Goal: Information Seeking & Learning: Learn about a topic

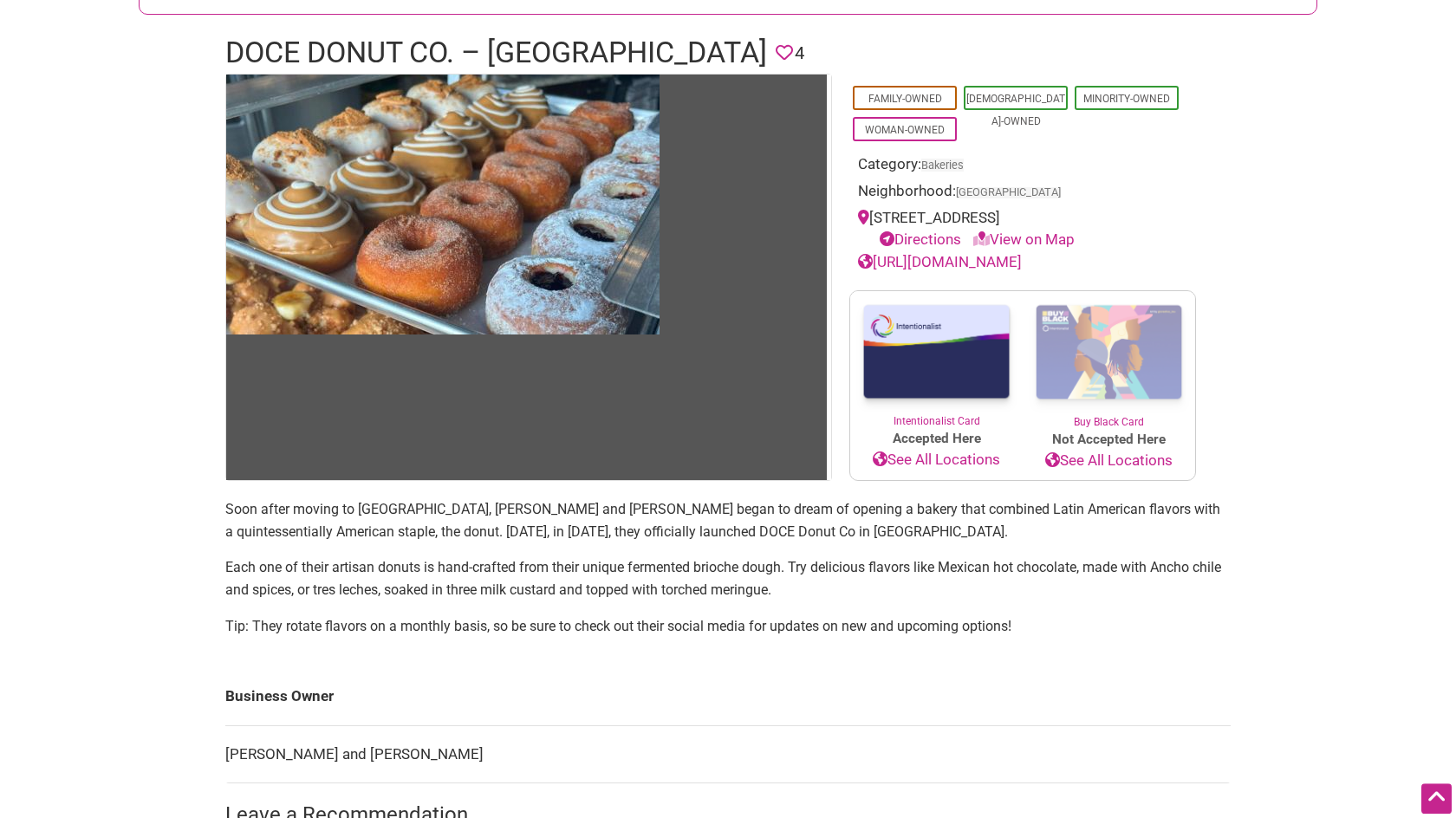
scroll to position [211, 0]
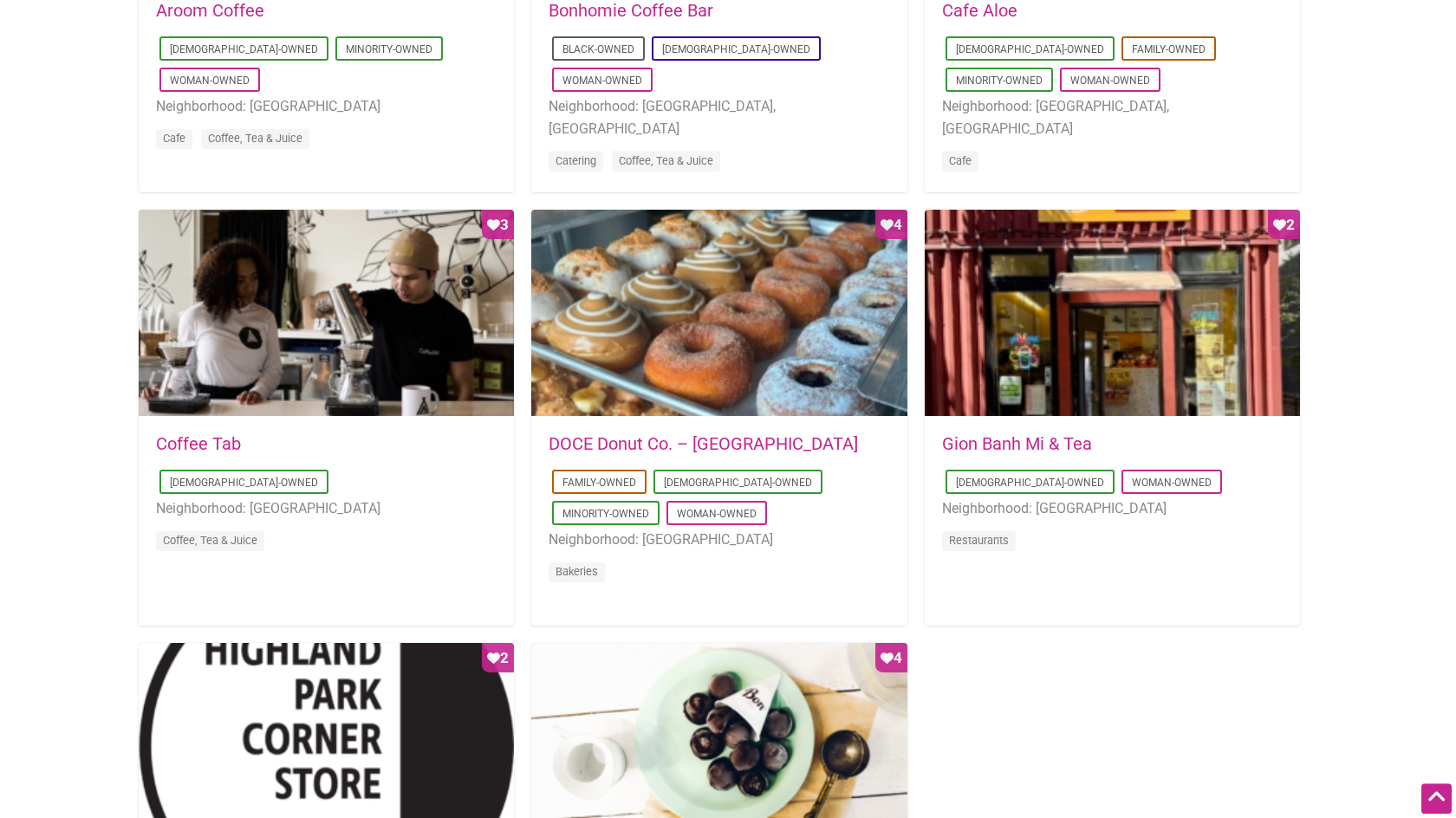
scroll to position [1084, 0]
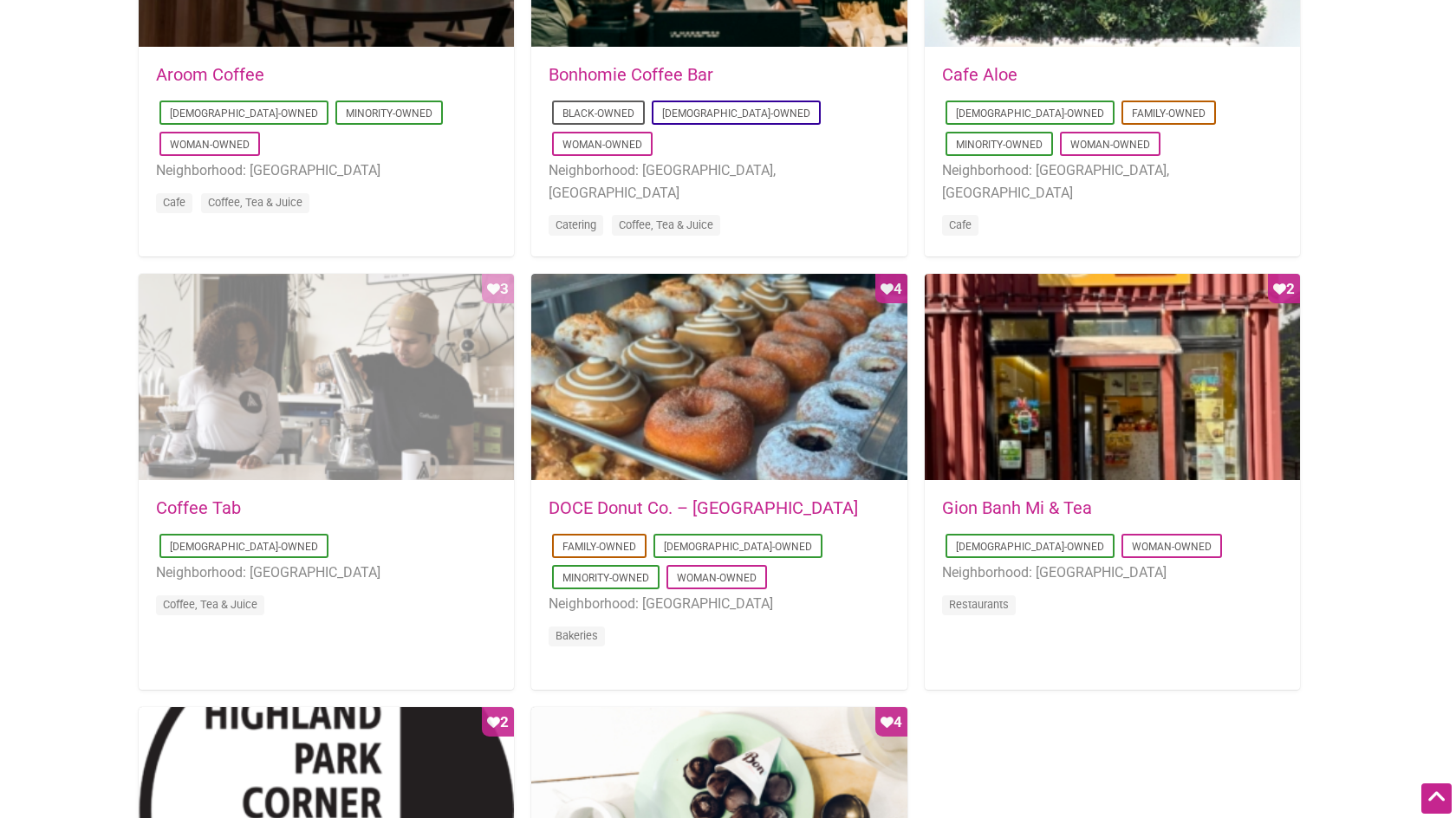
click at [459, 449] on div "Favorite Count 3" at bounding box center [327, 378] width 376 height 208
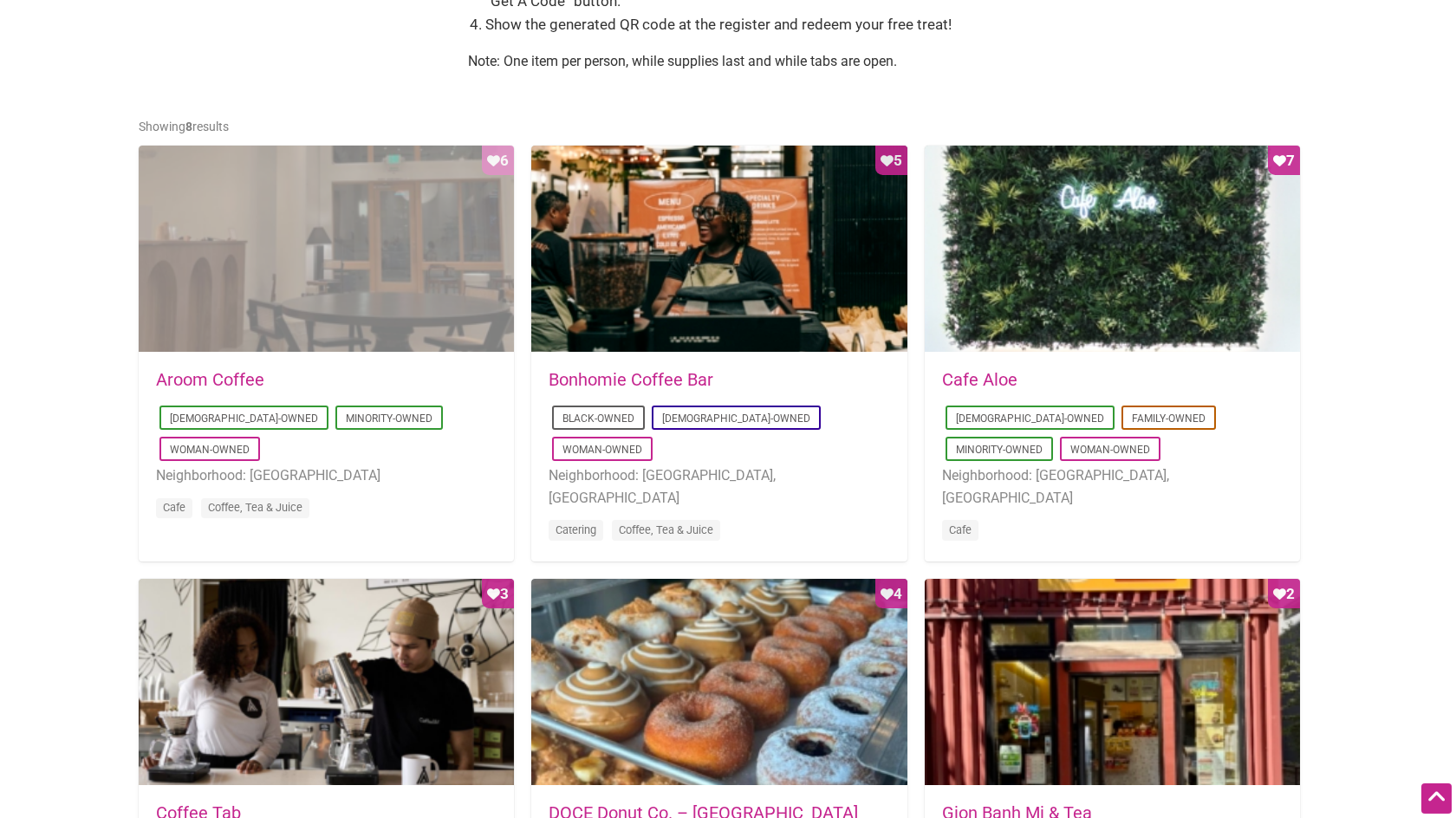
scroll to position [751, 0]
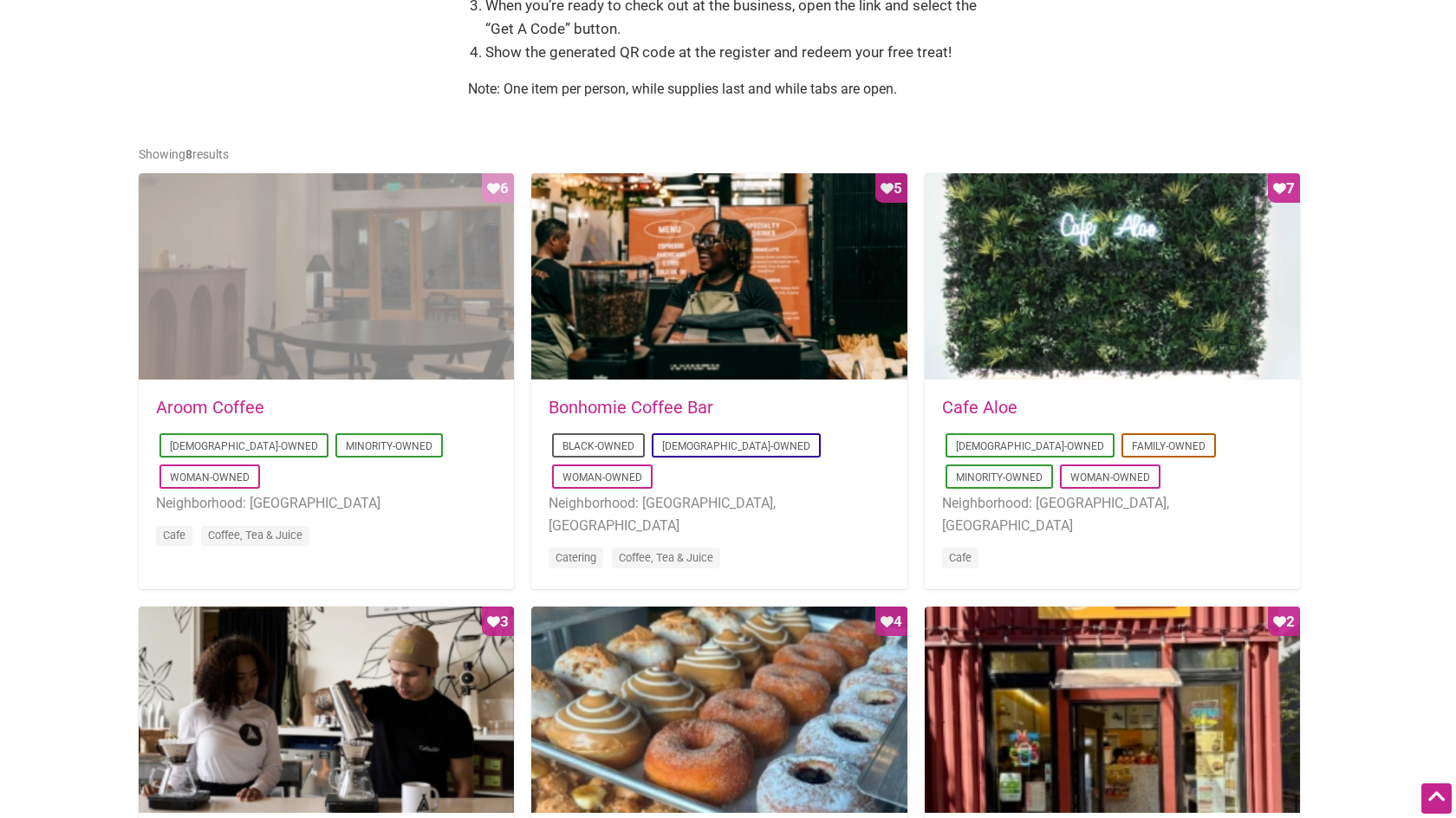
click at [423, 332] on div "Favorite Count 6" at bounding box center [327, 277] width 376 height 208
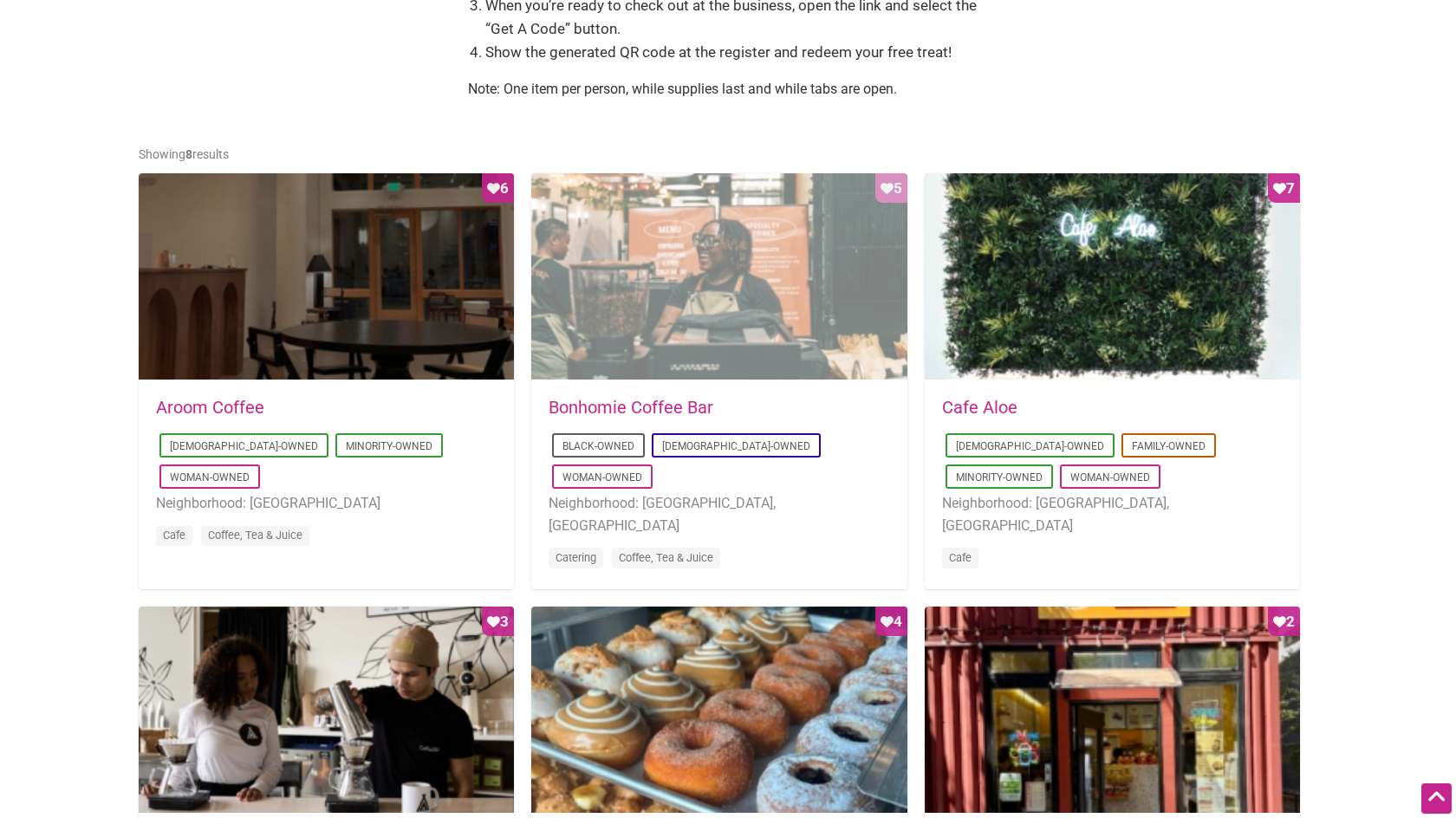
click at [700, 334] on div "Favorite Count 5" at bounding box center [719, 277] width 376 height 208
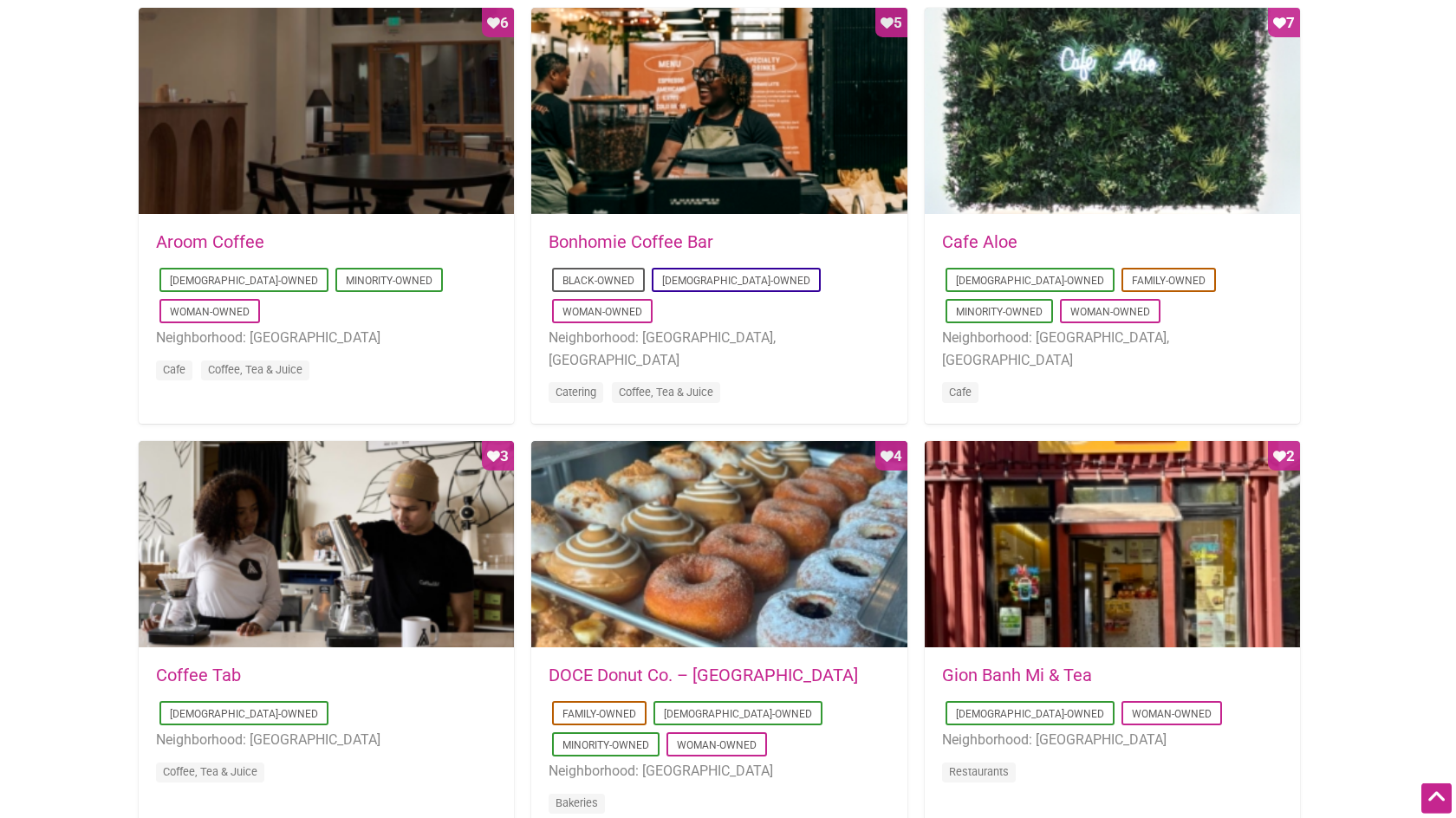
scroll to position [918, 0]
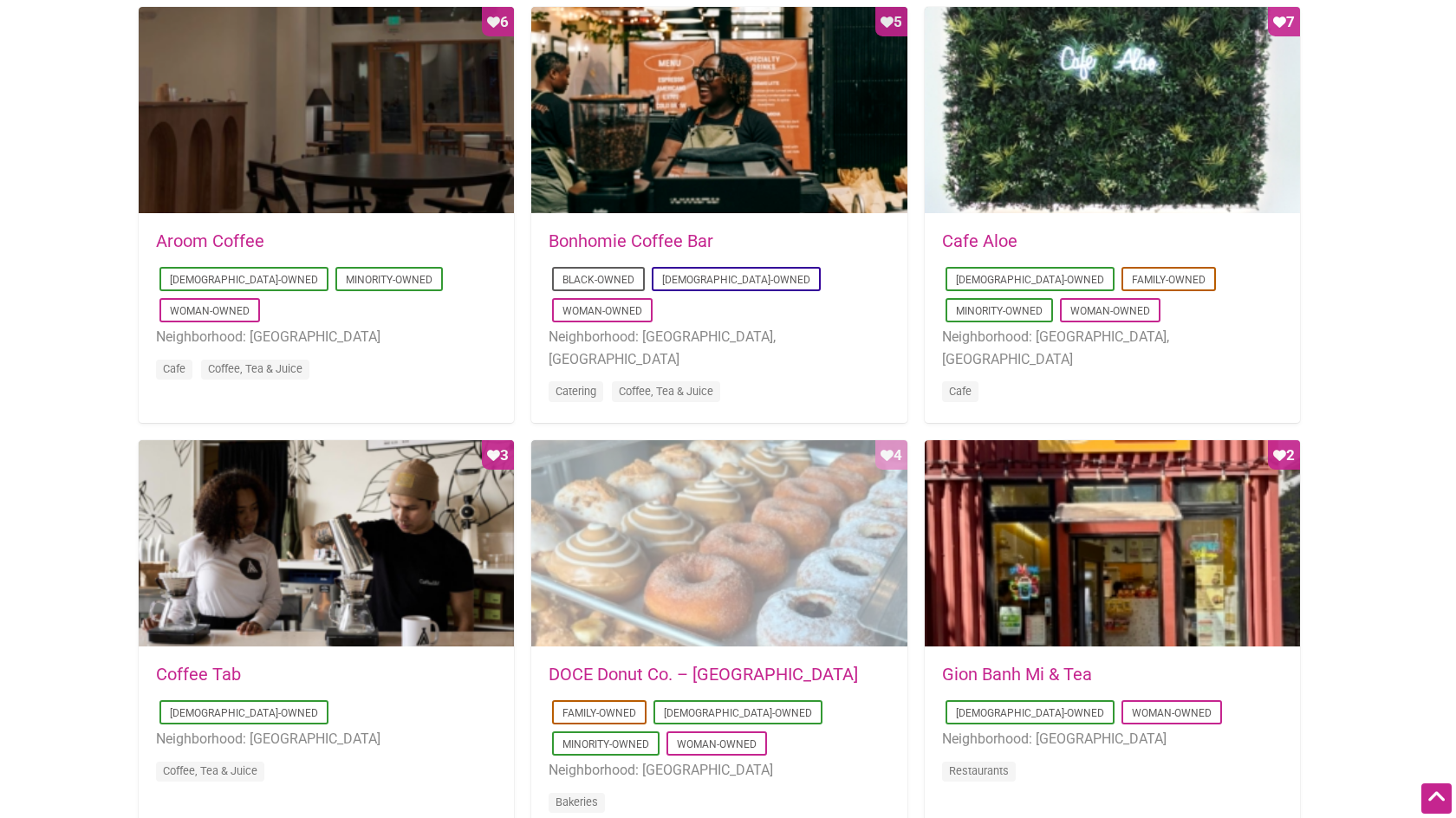
click at [752, 537] on div "Favorite Count 4" at bounding box center [719, 544] width 376 height 208
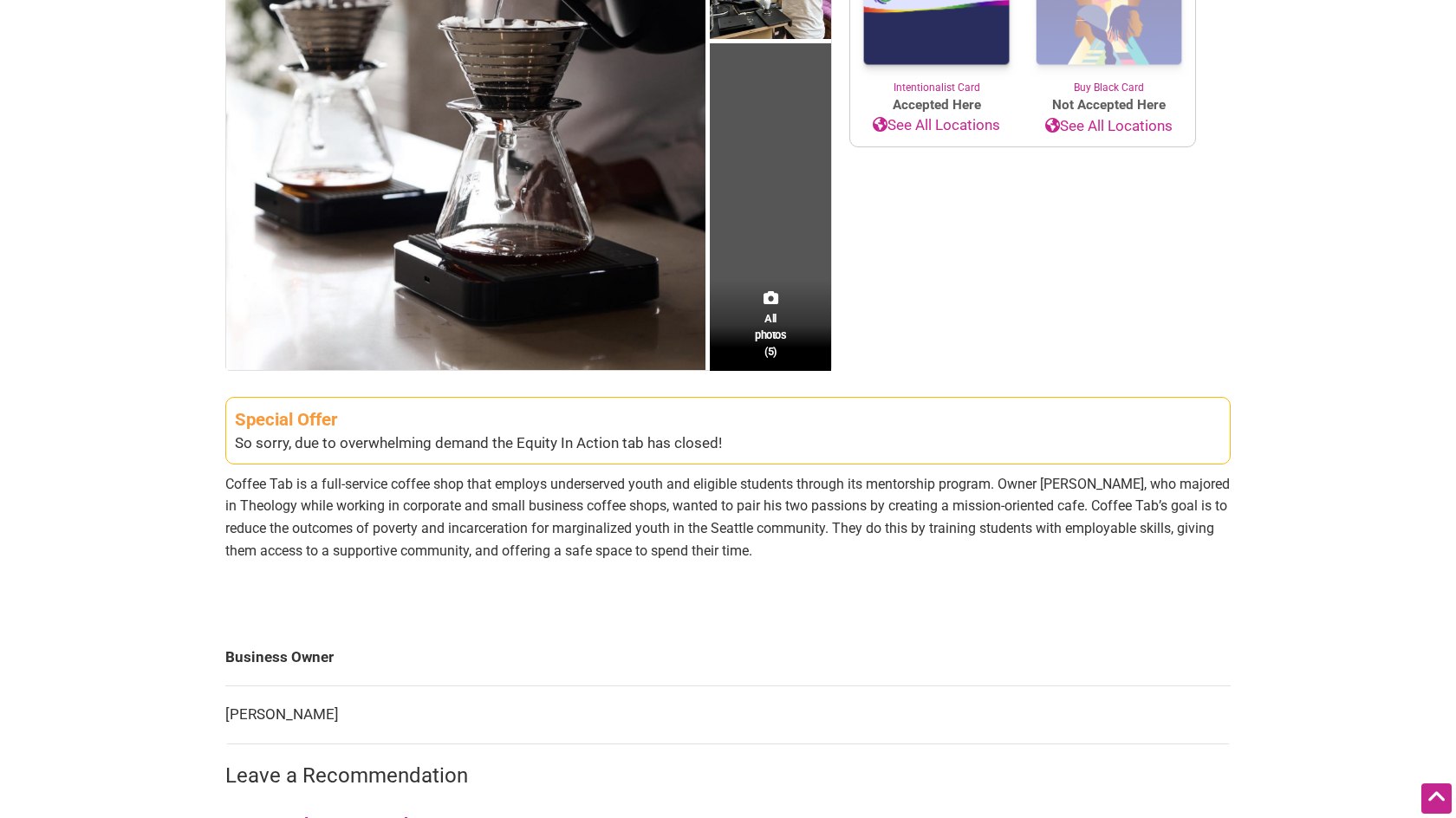
scroll to position [416, 0]
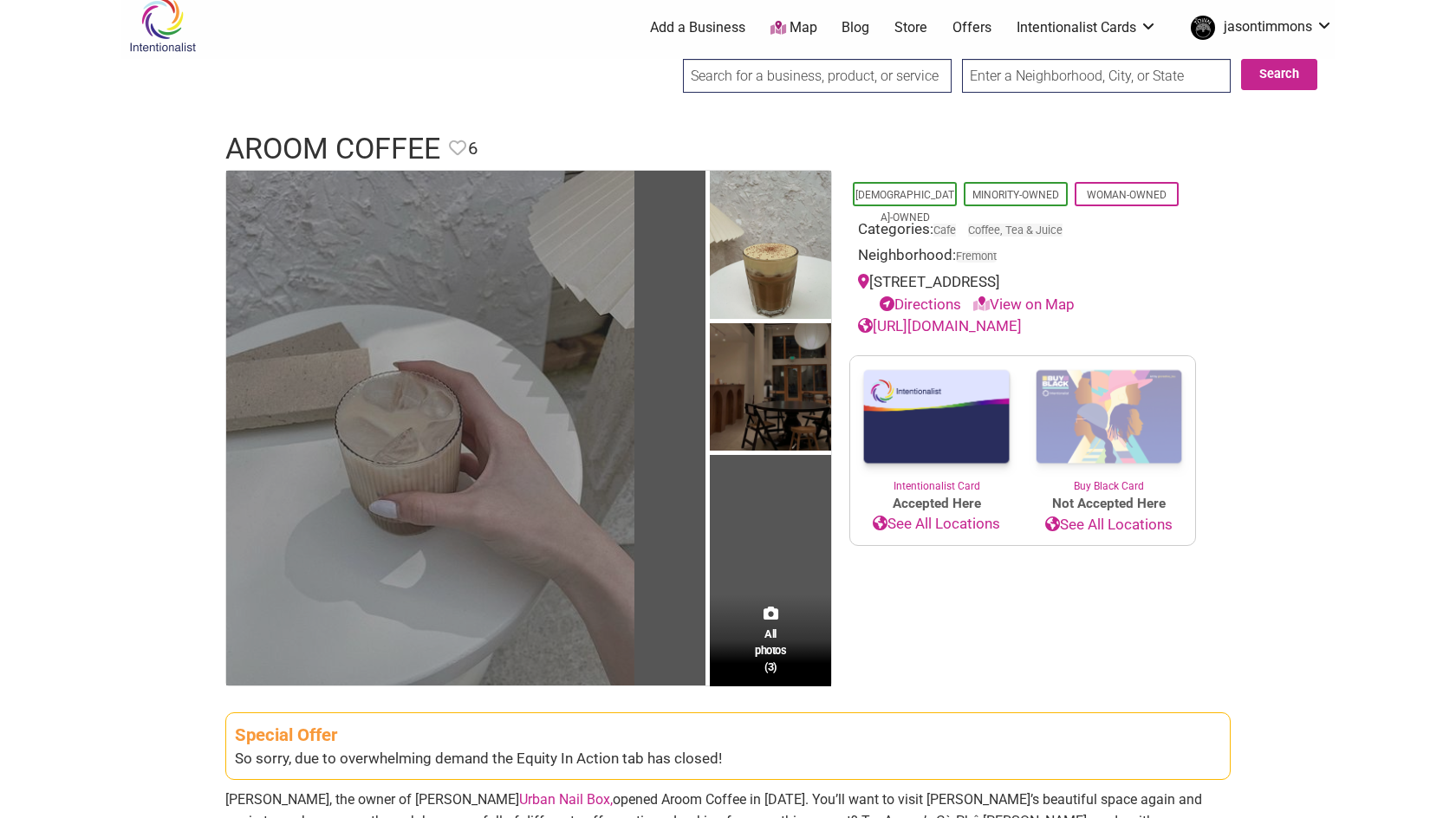
scroll to position [236, 0]
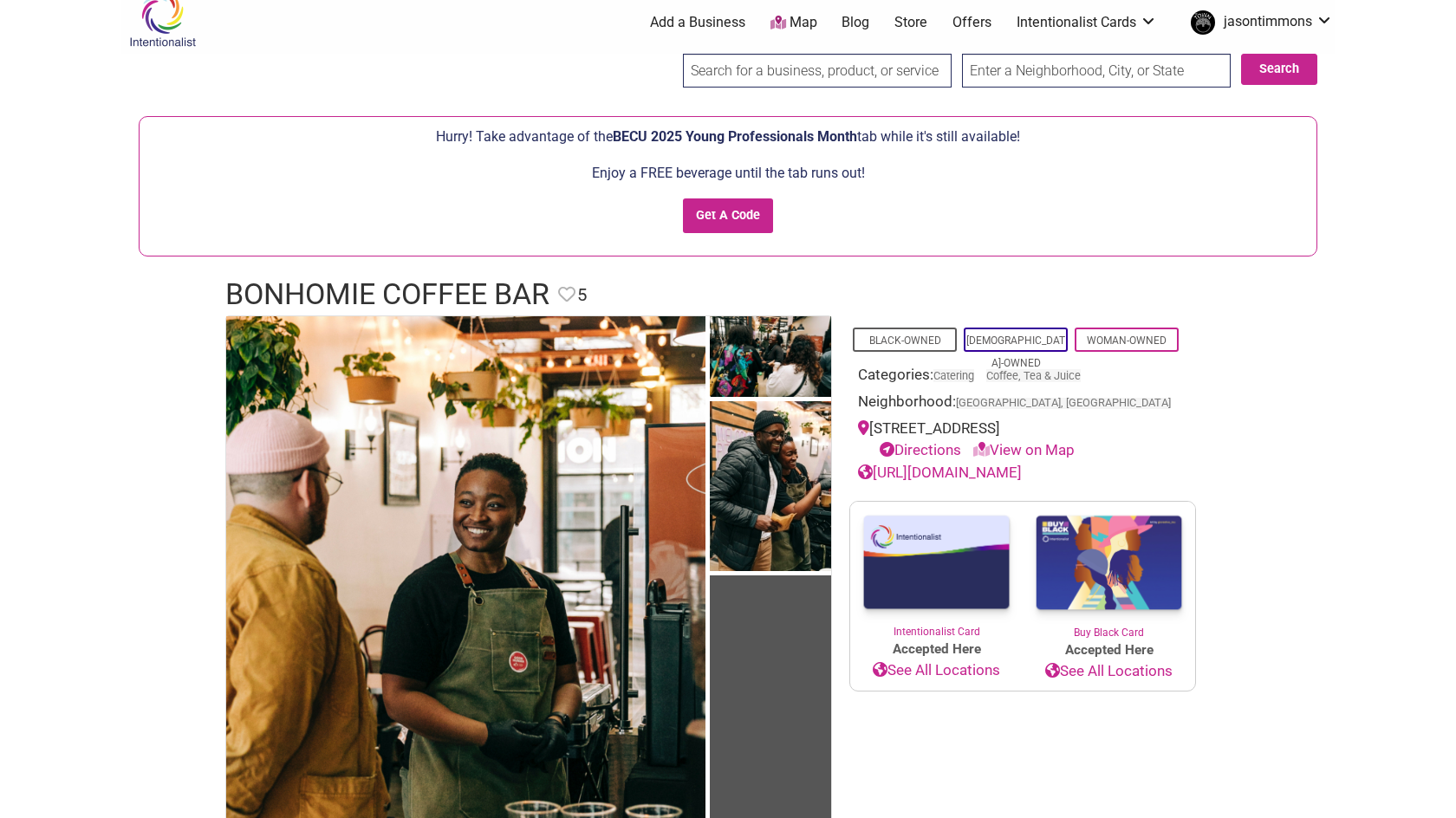
scroll to position [14, 0]
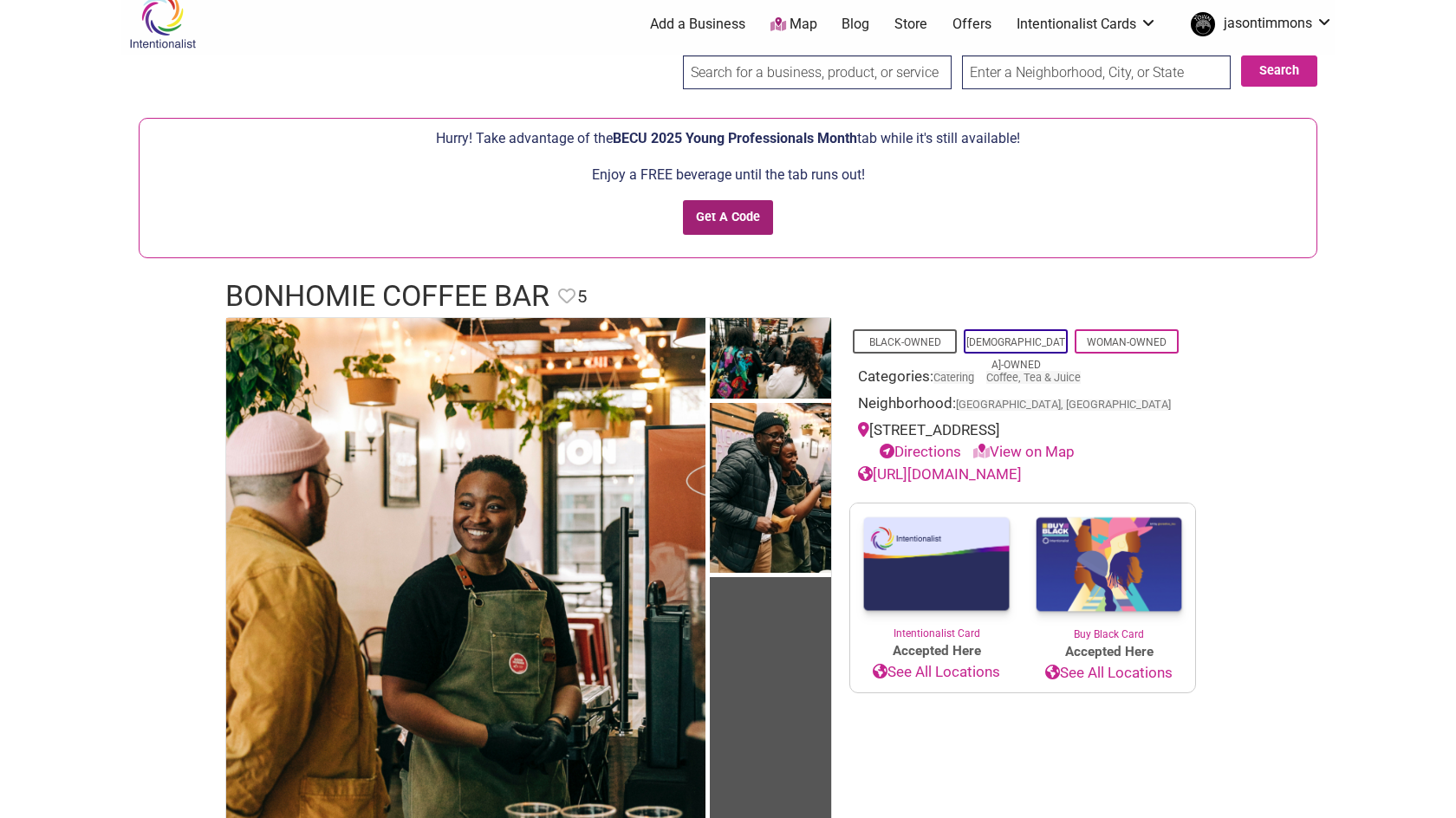
click at [721, 207] on input "Get A Code" at bounding box center [728, 218] width 91 height 36
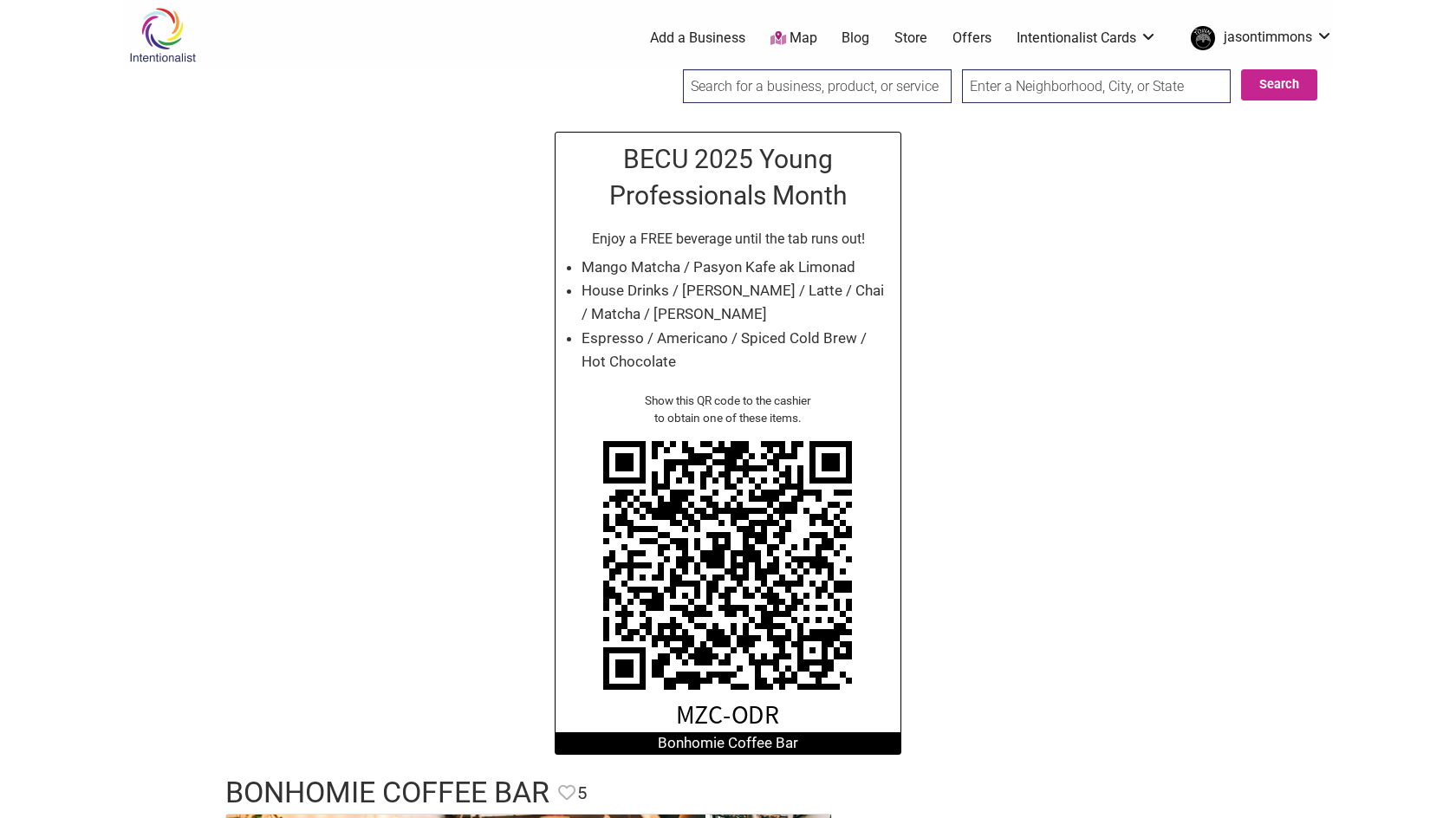
click at [595, 148] on h2 "BECU 2025 Young Professionals Month" at bounding box center [728, 177] width 328 height 73
click at [596, 149] on h2 "BECU 2025 Young Professionals Month" at bounding box center [728, 177] width 328 height 73
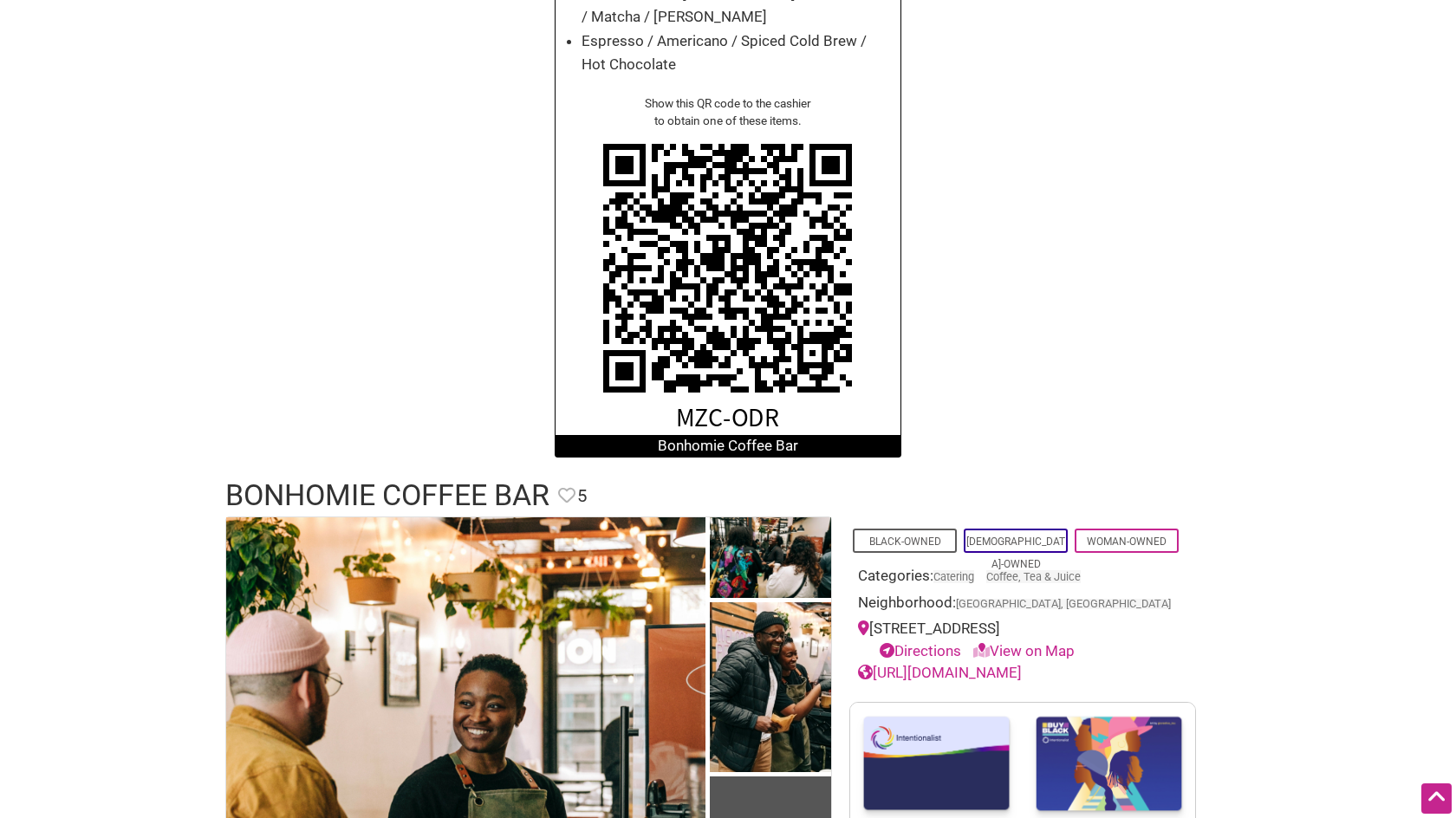
scroll to position [305, 0]
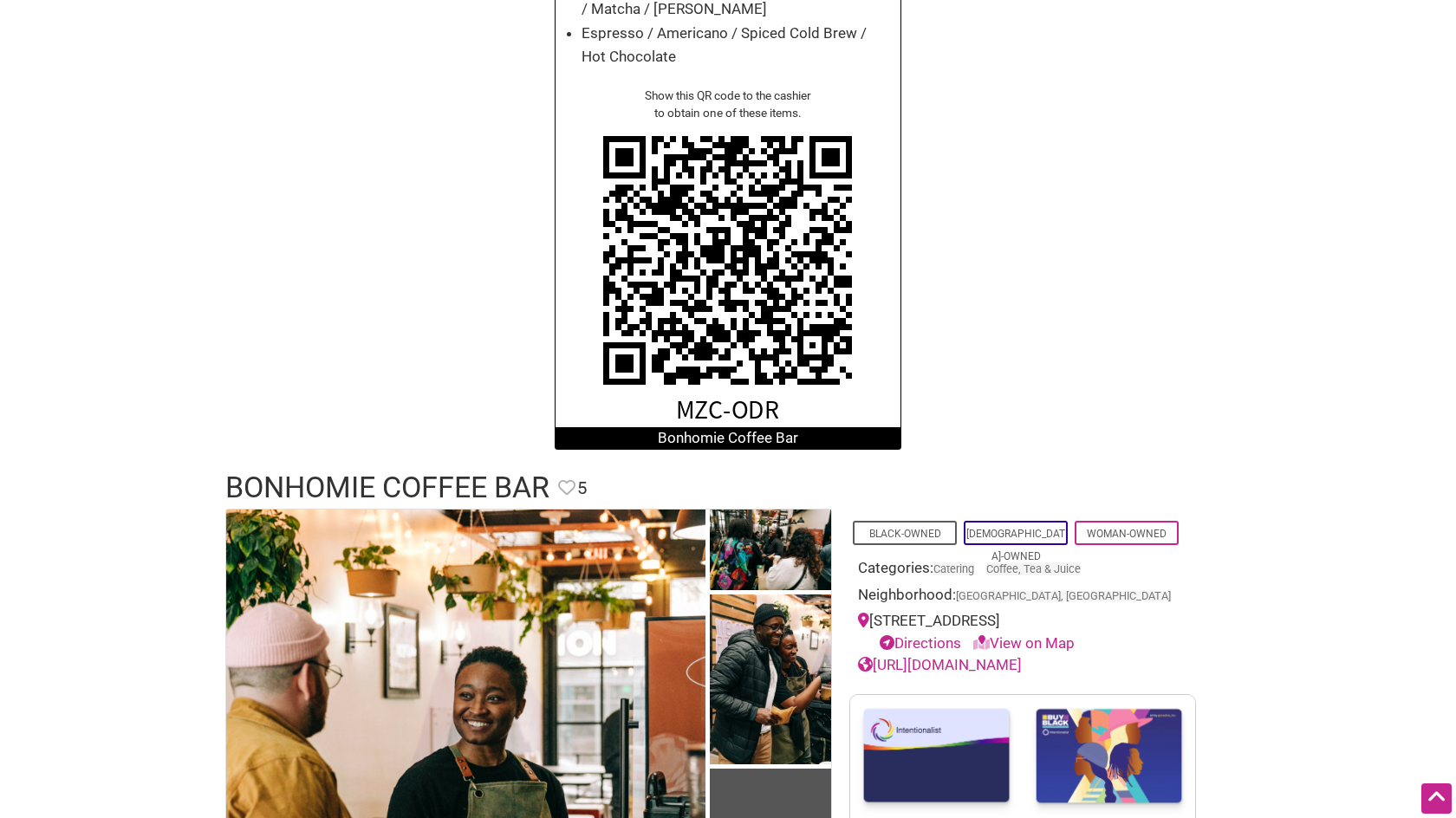
drag, startPoint x: 855, startPoint y: 567, endPoint x: 1121, endPoint y: 669, distance: 284.9
click at [1121, 669] on div "Black-Owned LGBTQ-Owned Woman-Owned Categories: Catering Coffee, Tea & Juice Ne…" at bounding box center [1022, 593] width 347 height 168
copy div "Categories: Catering Coffee, Tea & Juice Neighborhood: Seattle, WA 601 E Pine S…"
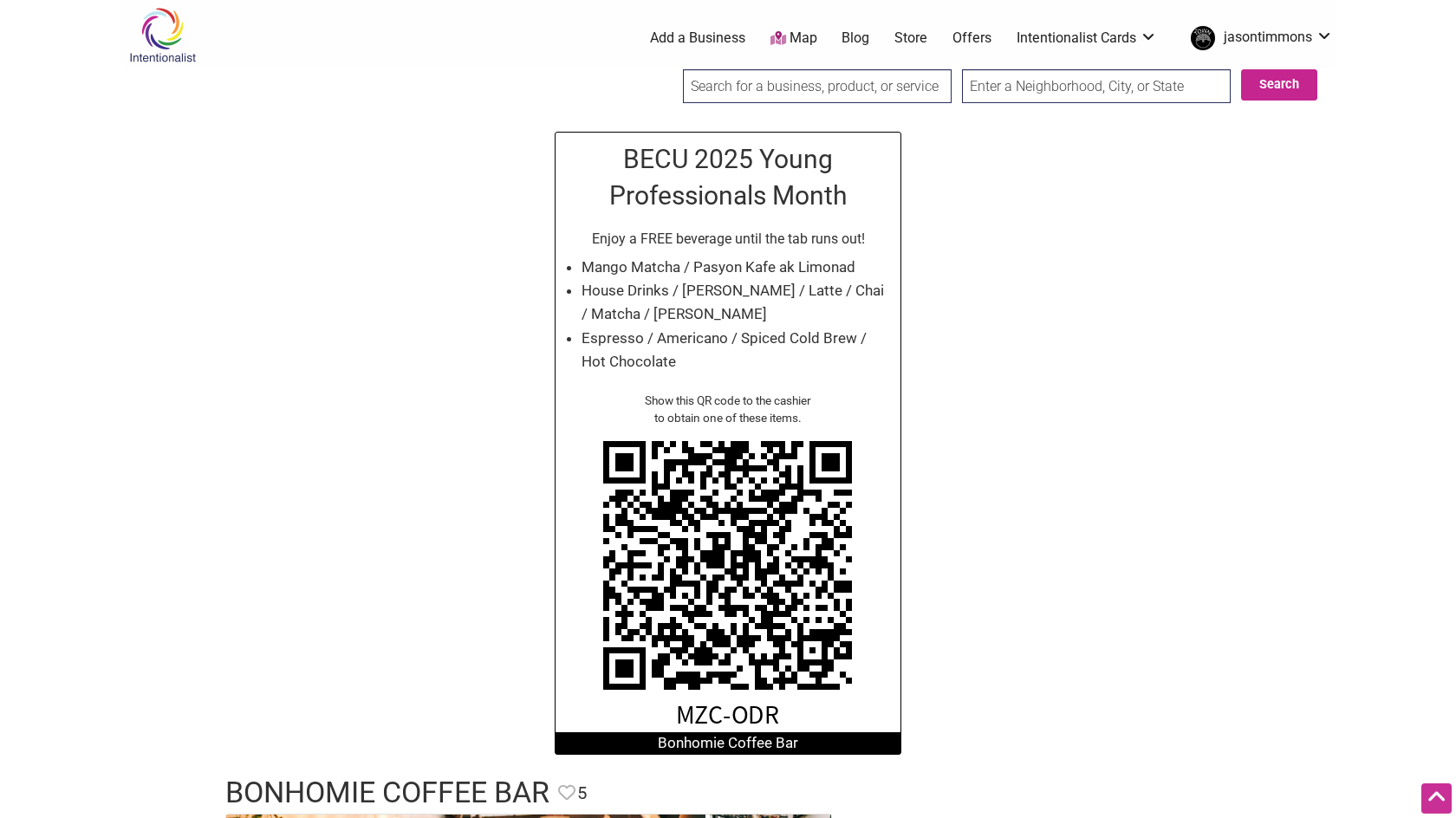
scroll to position [0, 0]
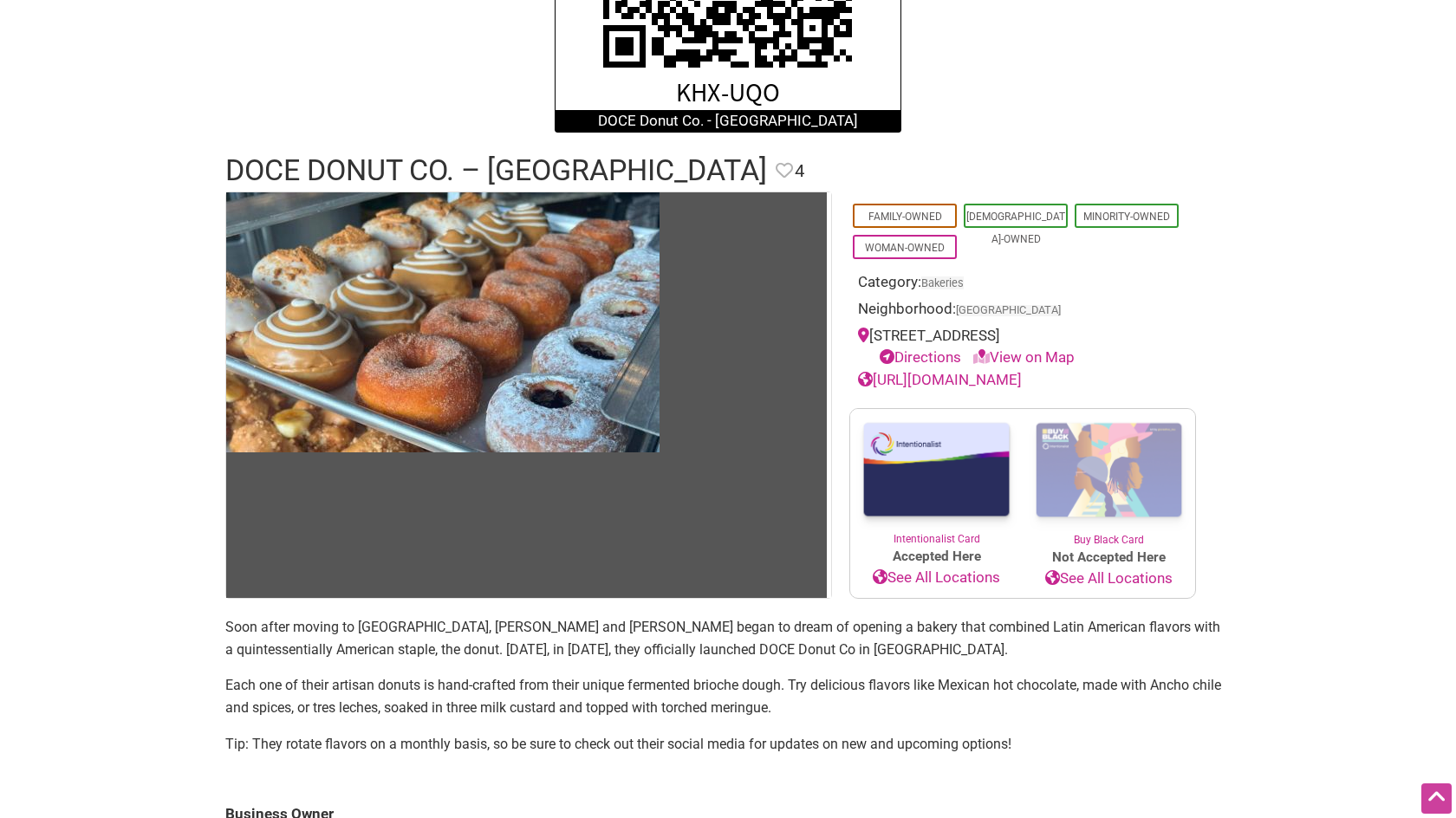
scroll to position [541, 0]
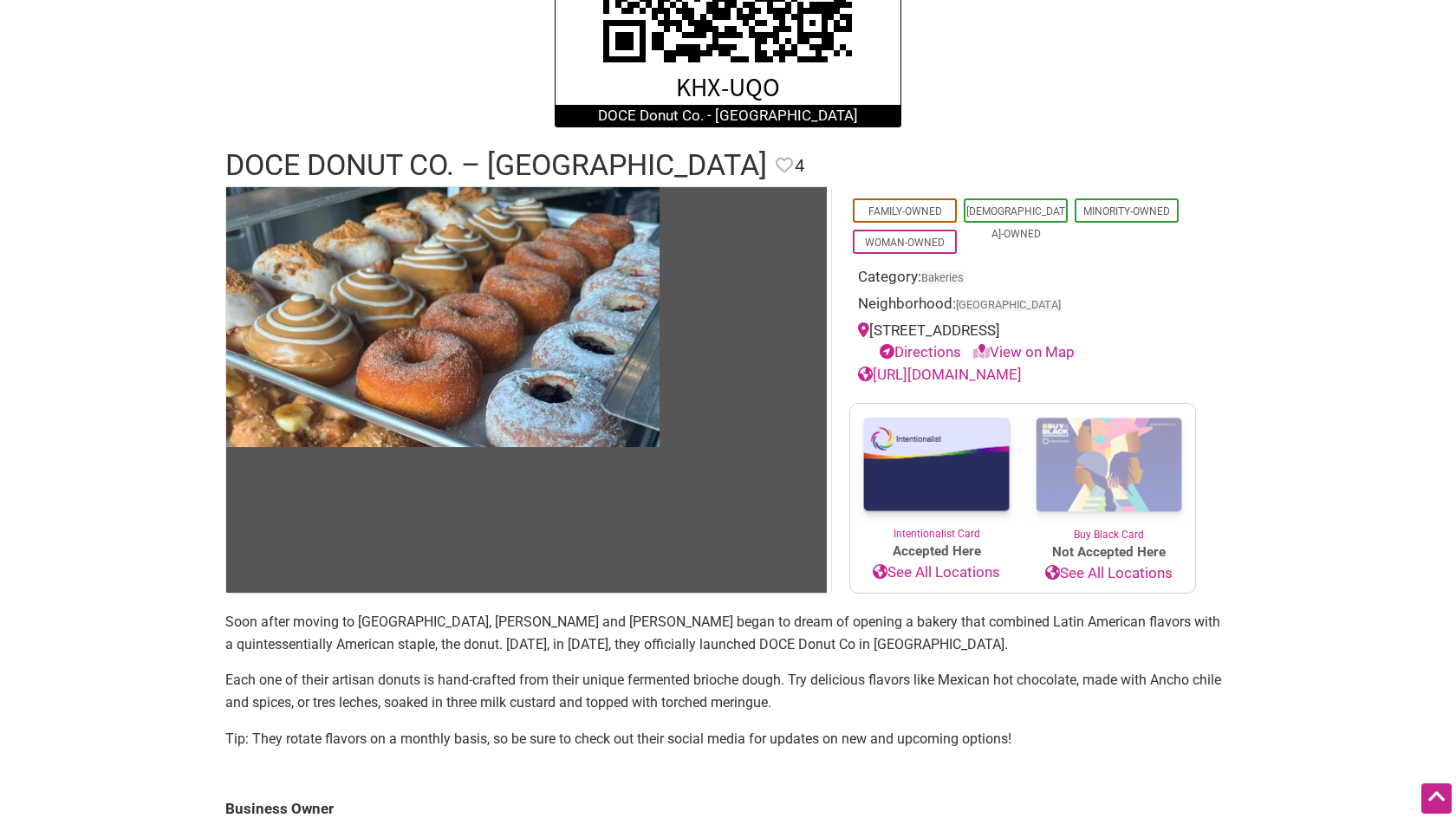
drag, startPoint x: 850, startPoint y: 274, endPoint x: 1110, endPoint y: 378, distance: 280.0
click at [1110, 378] on div "Family-Owned [DEMOGRAPHIC_DATA]-Owned Minority-Owned Woman-Owned Category: Bake…" at bounding box center [1022, 286] width 347 height 199
copy div "Category: Bakeries Neighborhood: [GEOGRAPHIC_DATA] [STREET_ADDRESS] Directions …"
